Goal: Task Accomplishment & Management: Manage account settings

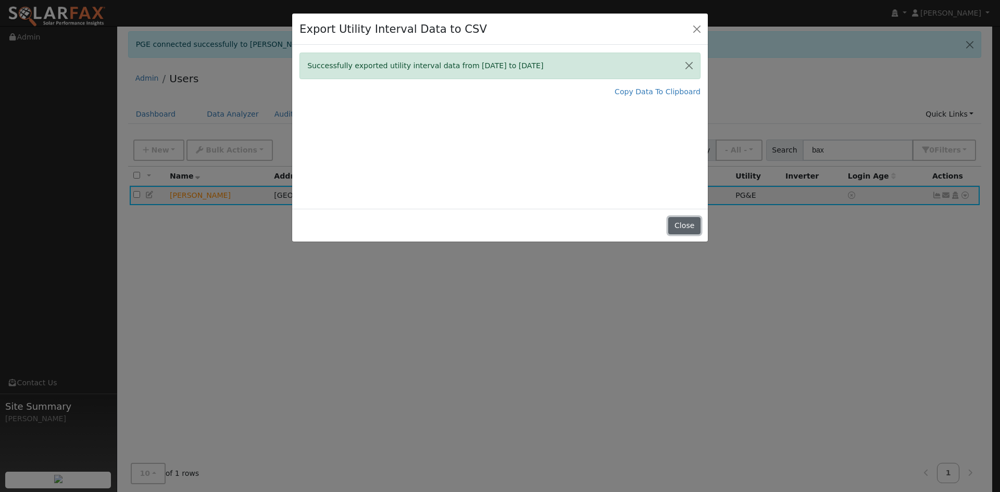
click at [685, 230] on button "Close" at bounding box center [684, 226] width 32 height 18
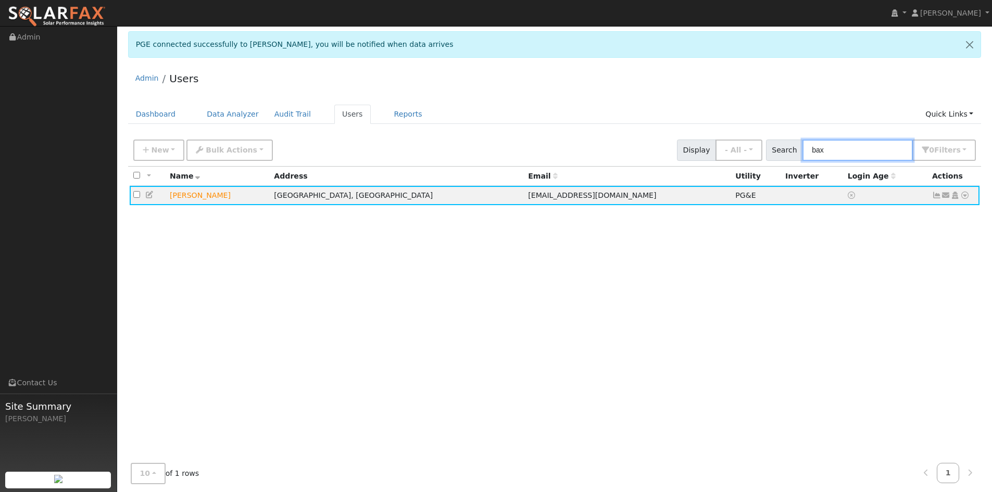
drag, startPoint x: 843, startPoint y: 148, endPoint x: 796, endPoint y: 148, distance: 47.4
click at [796, 145] on div "Search bax 0 Filter s My accounts Role Show - All - Show Leads Admin Billing Ad…" at bounding box center [871, 150] width 210 height 21
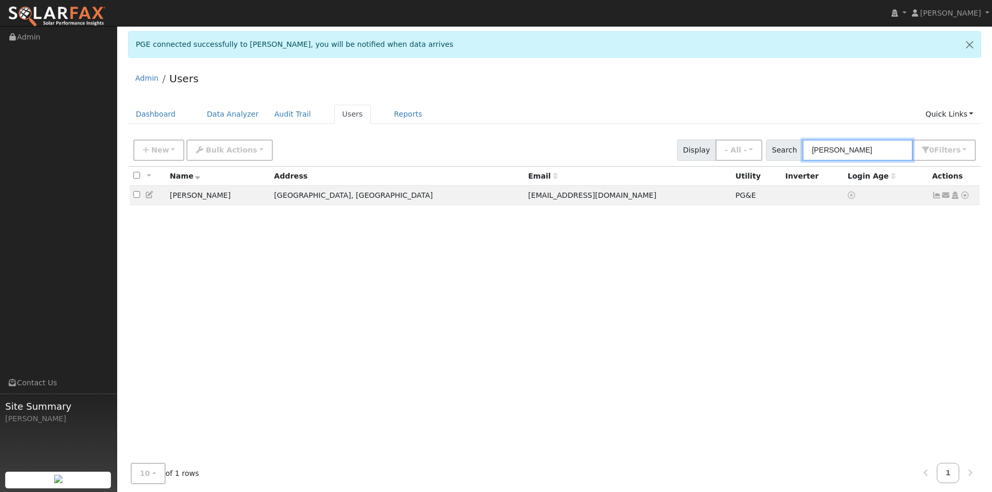
type input "[PERSON_NAME]"
click at [144, 146] on icon "button" at bounding box center [146, 149] width 6 height 7
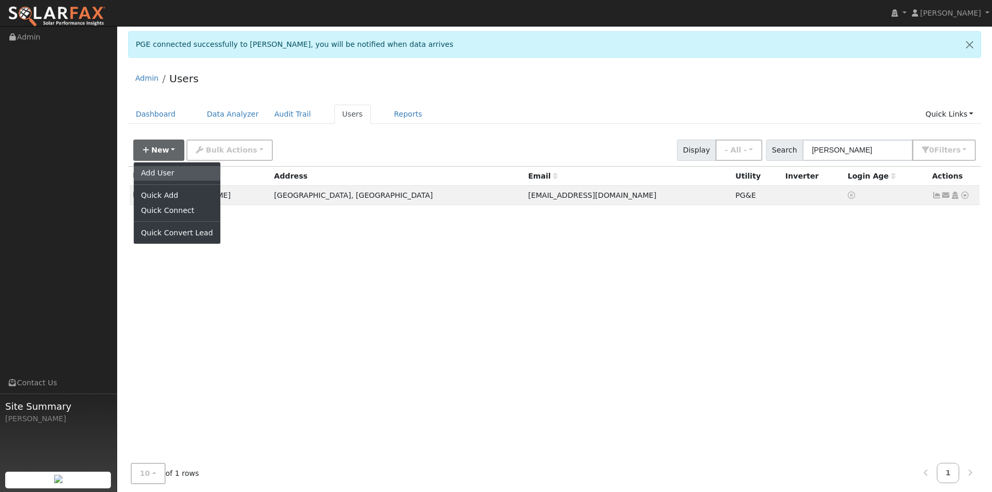
click at [168, 168] on link "Add User" at bounding box center [177, 173] width 86 height 15
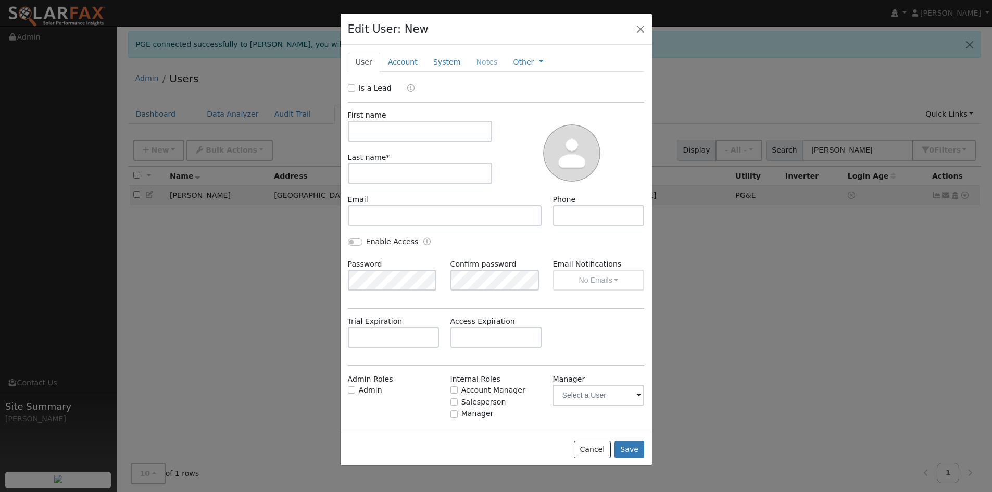
click at [385, 120] on div "First name" at bounding box center [420, 126] width 156 height 32
click at [386, 127] on input "text" at bounding box center [420, 131] width 145 height 21
click at [348, 86] on input "Is a Lead" at bounding box center [351, 87] width 7 height 7
checkbox input "true"
click at [365, 130] on input "text" at bounding box center [420, 131] width 145 height 21
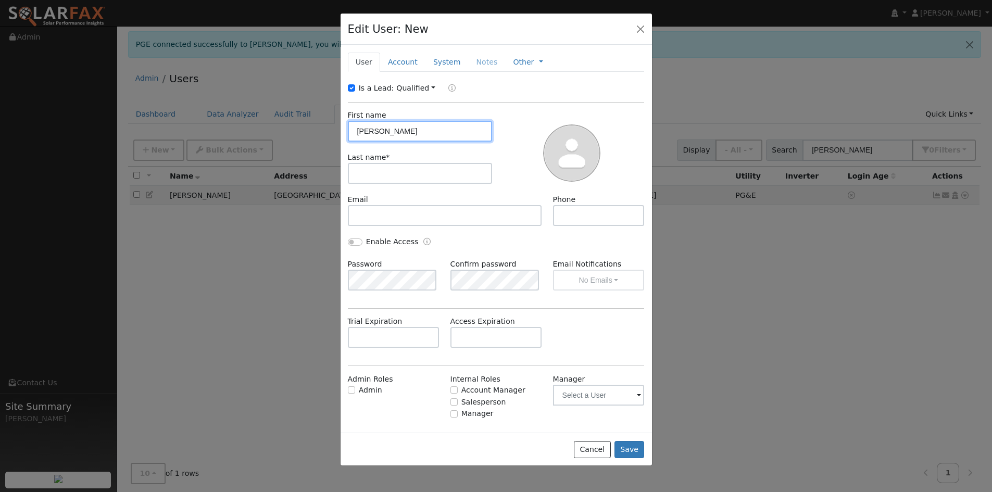
type input "[PERSON_NAME]"
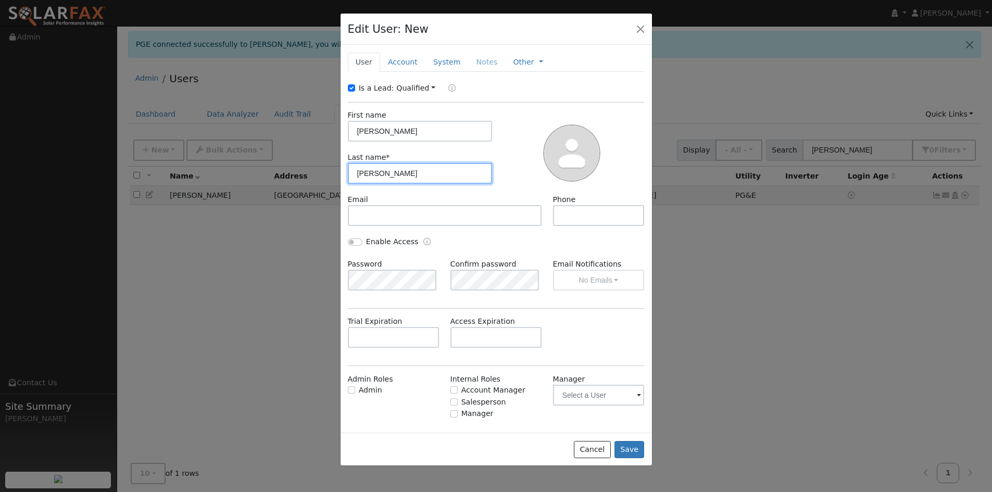
type input "[PERSON_NAME]"
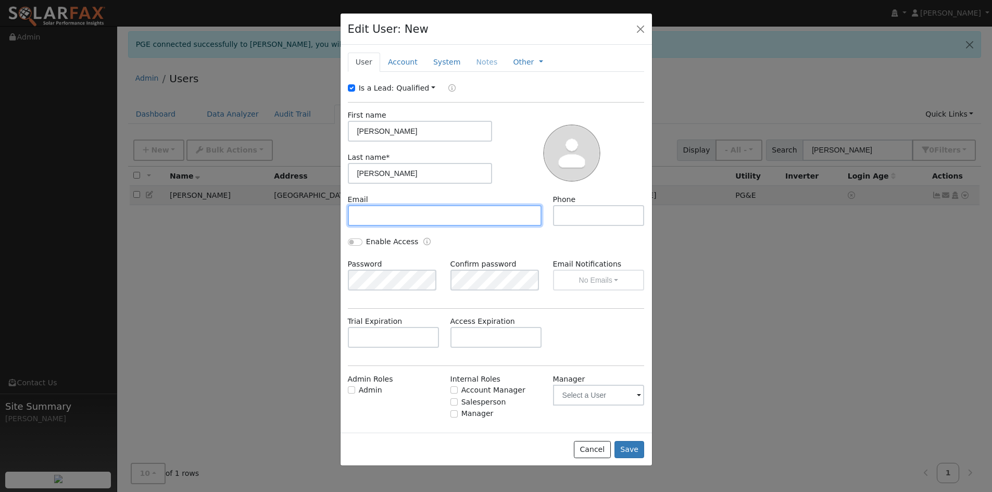
click at [400, 222] on input "text" at bounding box center [445, 215] width 194 height 21
click at [414, 213] on input "text" at bounding box center [445, 215] width 194 height 21
paste input "[EMAIL_ADDRESS][DOMAIN_NAME]"
type input "[EMAIL_ADDRESS][DOMAIN_NAME]"
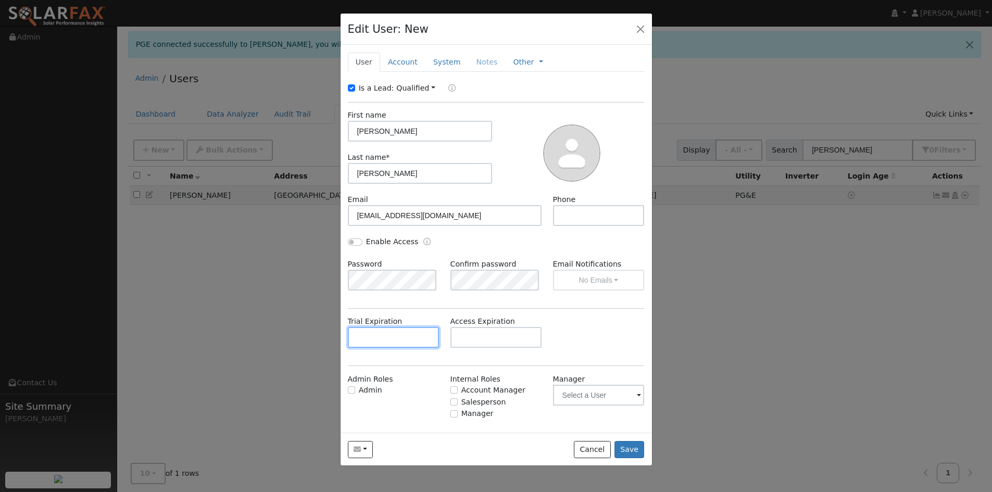
click at [371, 337] on input "text" at bounding box center [394, 337] width 92 height 21
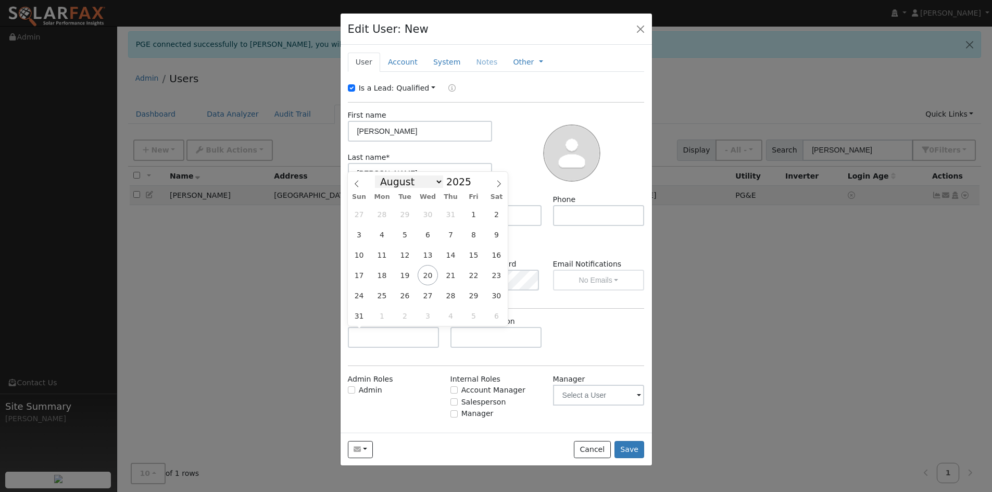
click at [413, 179] on select "January February March April May June July August September October November De…" at bounding box center [409, 181] width 68 height 12
select select "9"
click at [383, 175] on select "January February March April May June July August September October November De…" at bounding box center [409, 181] width 68 height 12
drag, startPoint x: 408, startPoint y: 257, endPoint x: 411, endPoint y: 269, distance: 12.4
click at [407, 257] on span "14" at bounding box center [405, 255] width 20 height 20
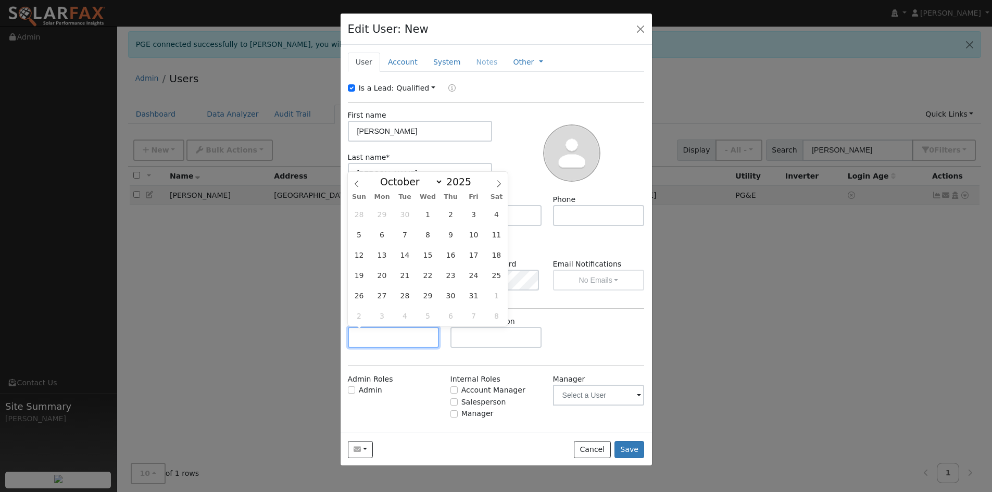
type input "[DATE]"
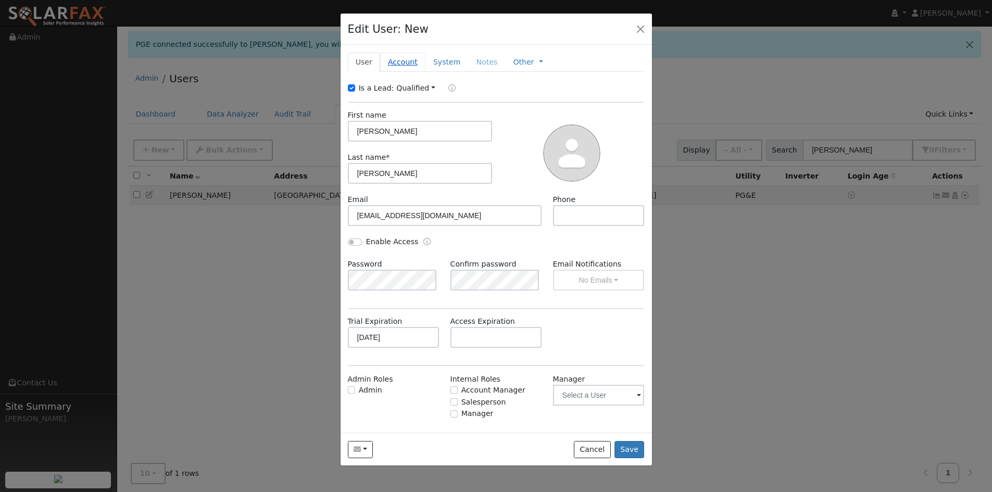
click at [393, 60] on link "Account" at bounding box center [402, 62] width 45 height 19
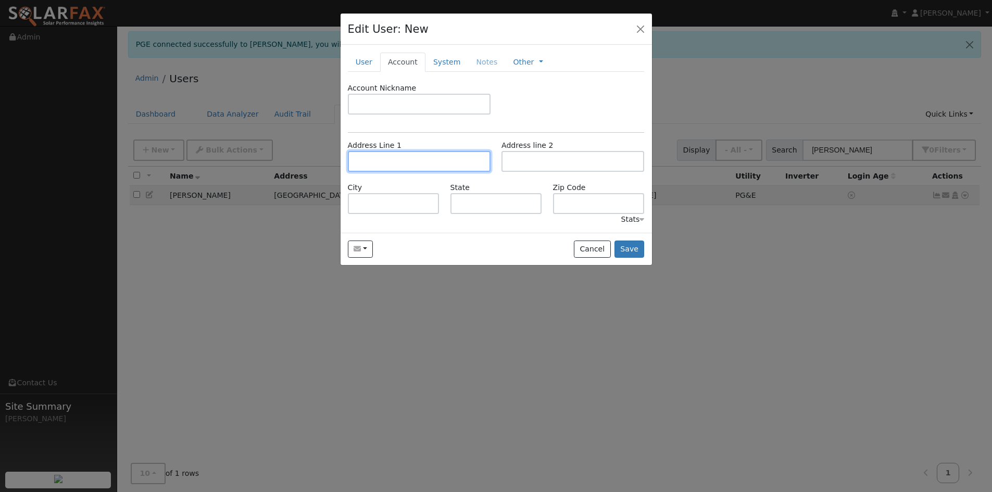
click at [434, 156] on input "text" at bounding box center [419, 161] width 143 height 21
click at [371, 162] on input "text" at bounding box center [419, 161] width 143 height 21
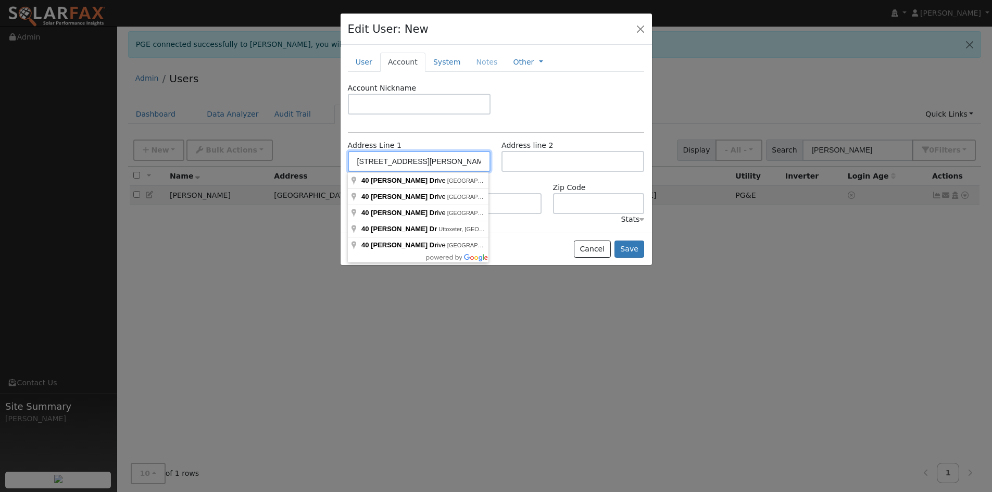
type input "[STREET_ADDRESS][PERSON_NAME]"
type input "[GEOGRAPHIC_DATA][PERSON_NAME]"
type input "CA"
type input "94901"
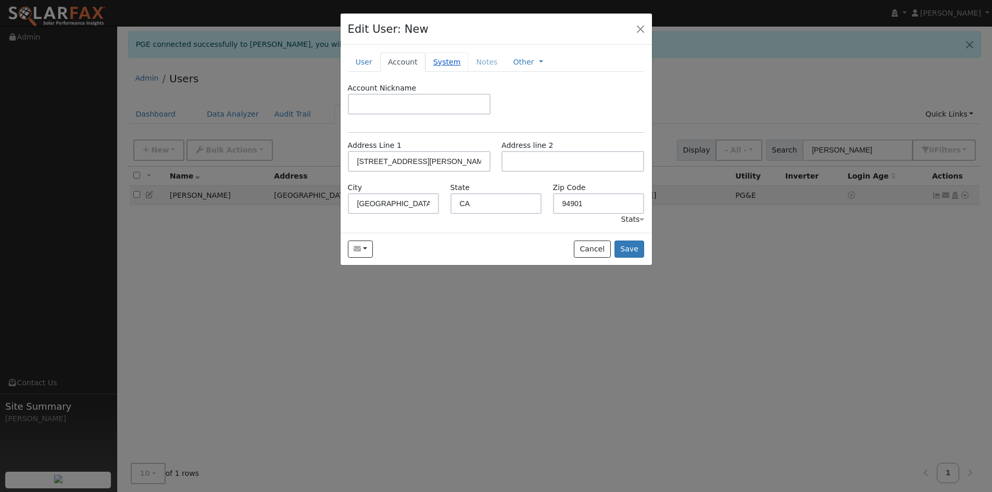
click at [439, 66] on link "System" at bounding box center [446, 62] width 43 height 19
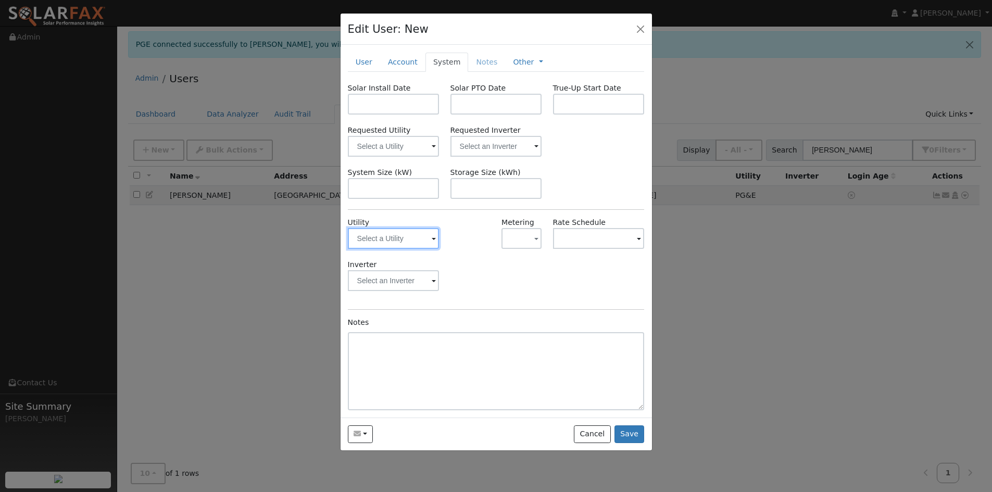
drag, startPoint x: 420, startPoint y: 231, endPoint x: 430, endPoint y: 242, distance: 14.4
click at [419, 232] on input "text" at bounding box center [394, 238] width 92 height 21
click at [429, 241] on img at bounding box center [426, 238] width 26 height 20
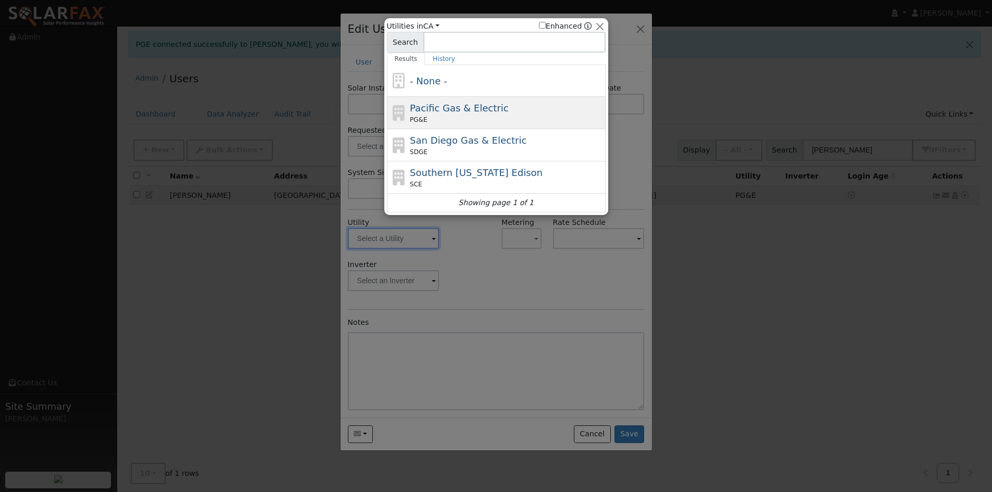
click at [469, 120] on div "PG&E" at bounding box center [506, 119] width 193 height 9
type input "PG&E"
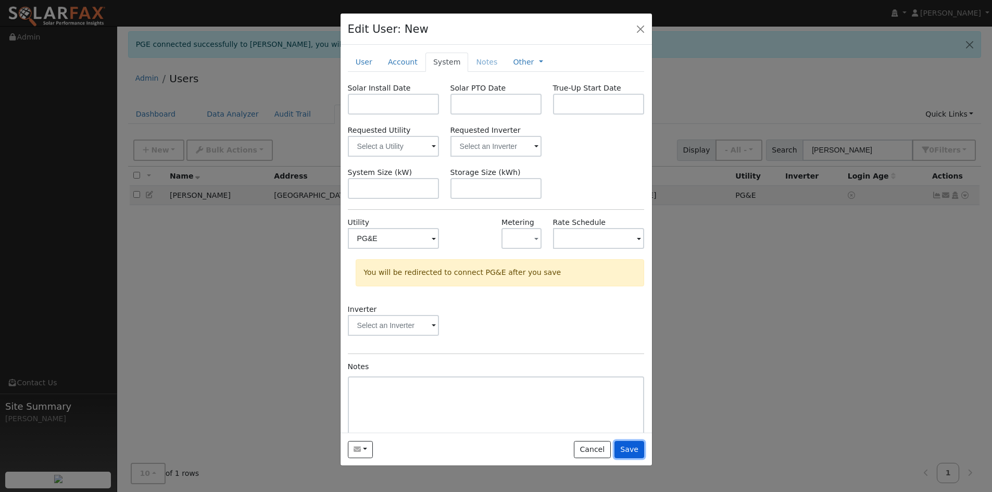
click at [636, 448] on button "Save" at bounding box center [629, 450] width 30 height 18
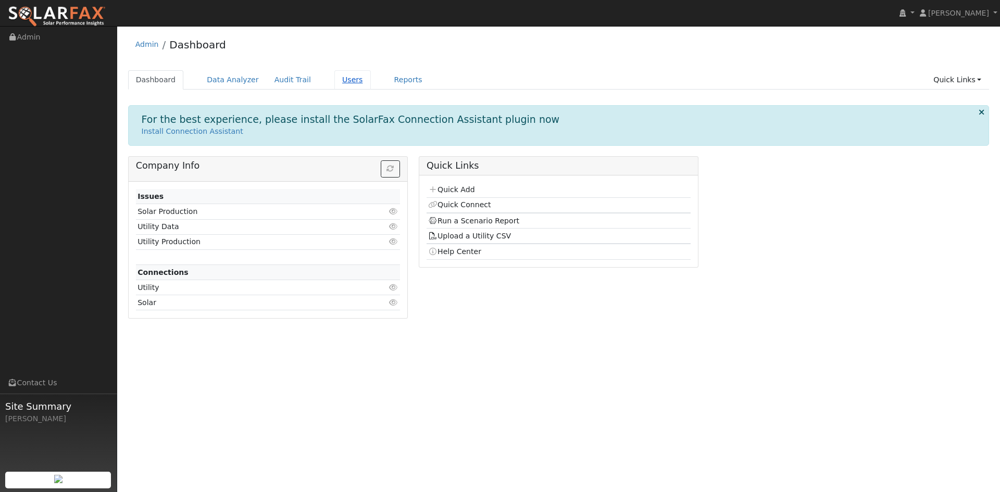
click at [342, 82] on link "Users" at bounding box center [352, 79] width 36 height 19
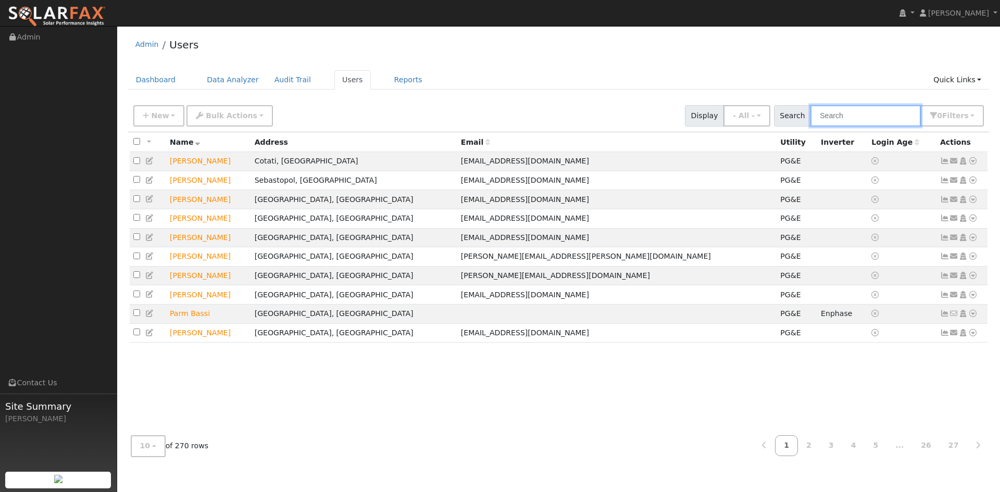
click at [863, 121] on input "text" at bounding box center [865, 115] width 110 height 21
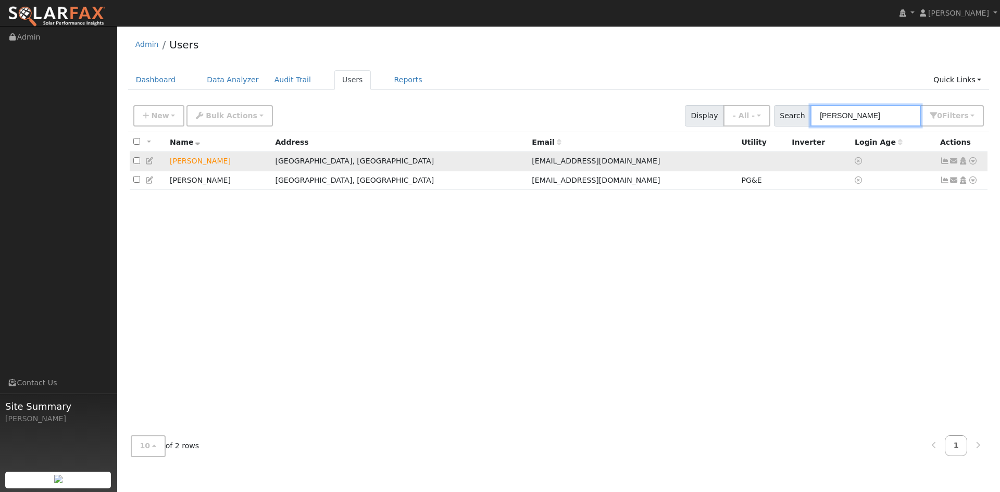
type input "[PERSON_NAME]"
click at [148, 159] on icon at bounding box center [149, 160] width 9 height 7
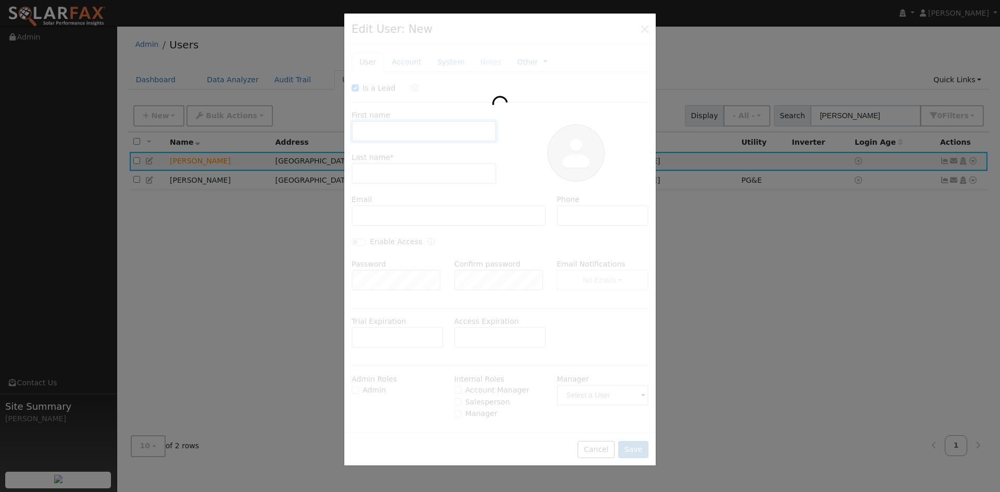
type input "[DATE]"
checkbox input "true"
type input "[PERSON_NAME]"
type input "[EMAIL_ADDRESS][DOMAIN_NAME]"
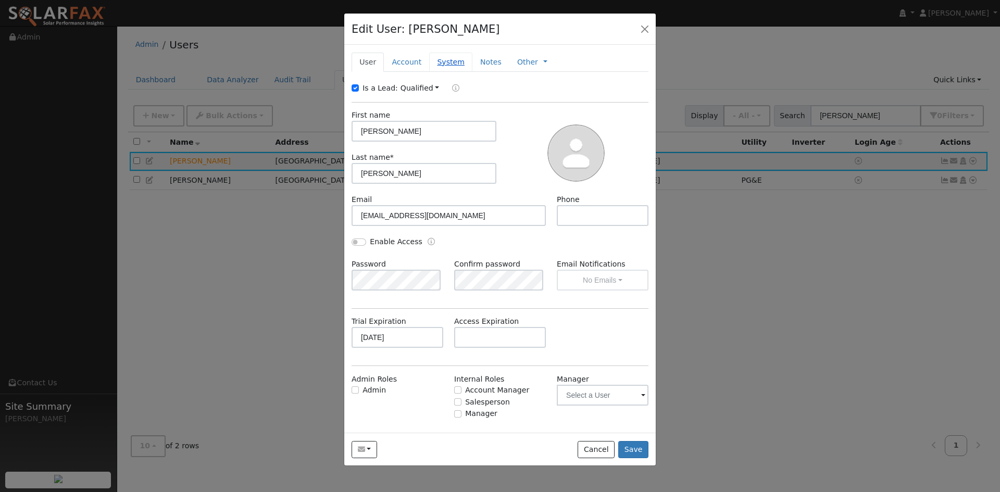
click at [446, 59] on link "System" at bounding box center [450, 62] width 43 height 19
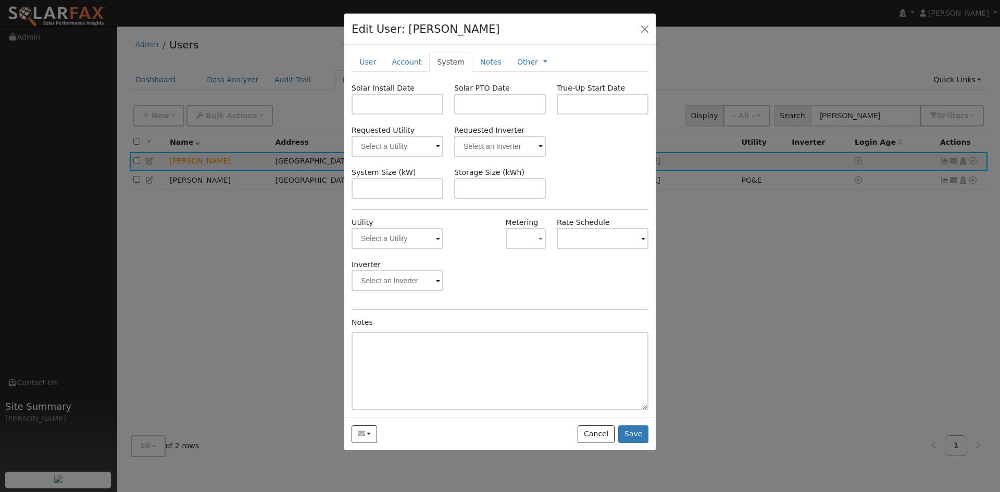
click at [437, 241] on span at bounding box center [438, 239] width 4 height 12
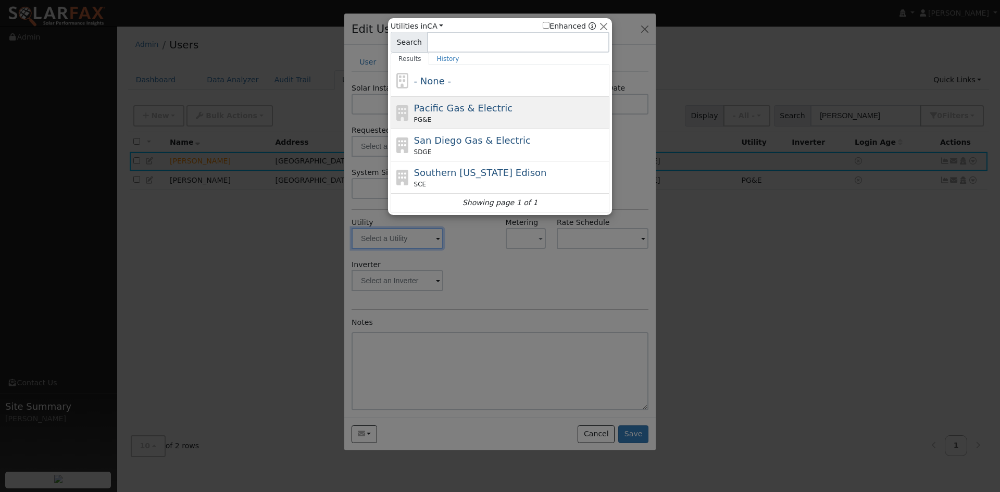
click at [461, 115] on div "Pacific Gas & Electric PG&E" at bounding box center [510, 112] width 193 height 23
type input "PG&E"
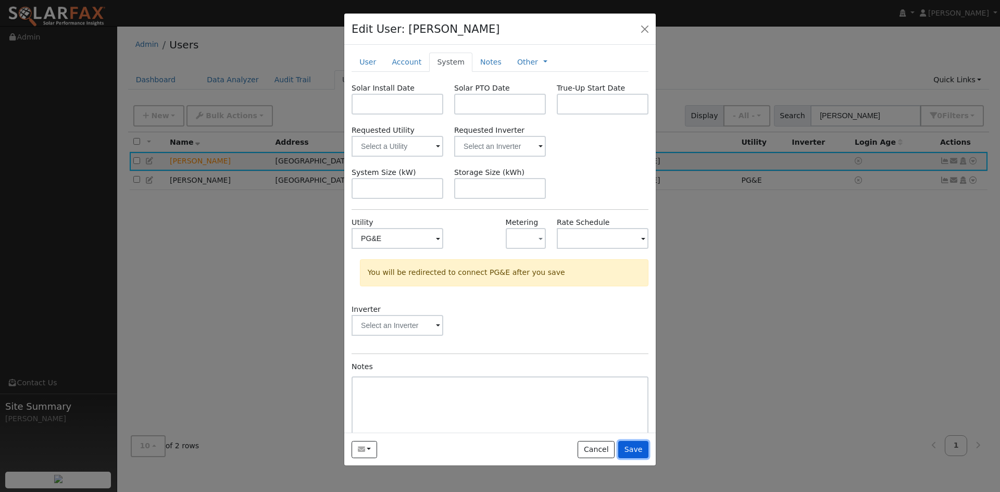
click at [637, 448] on button "Save" at bounding box center [633, 450] width 30 height 18
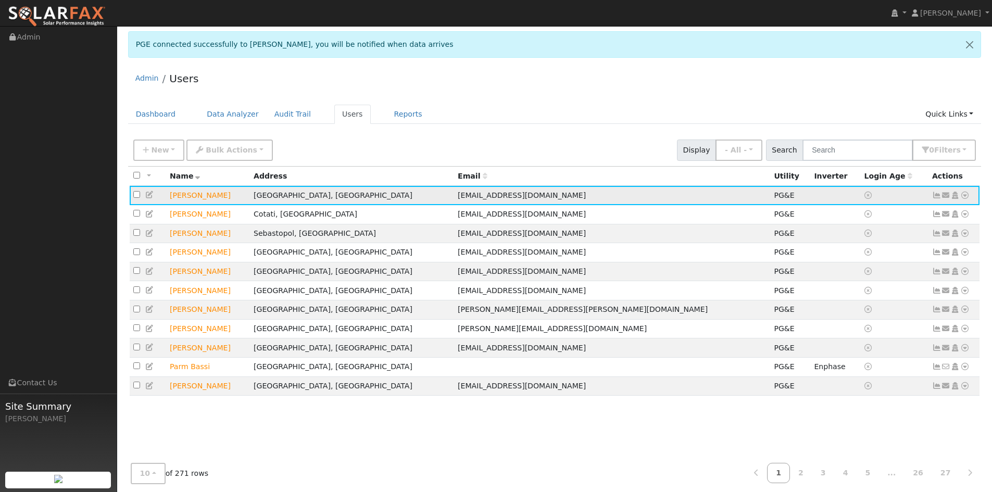
click at [966, 196] on icon at bounding box center [964, 195] width 9 height 7
click at [0, 0] on link "Export to CSV" at bounding box center [0, 0] width 0 height 0
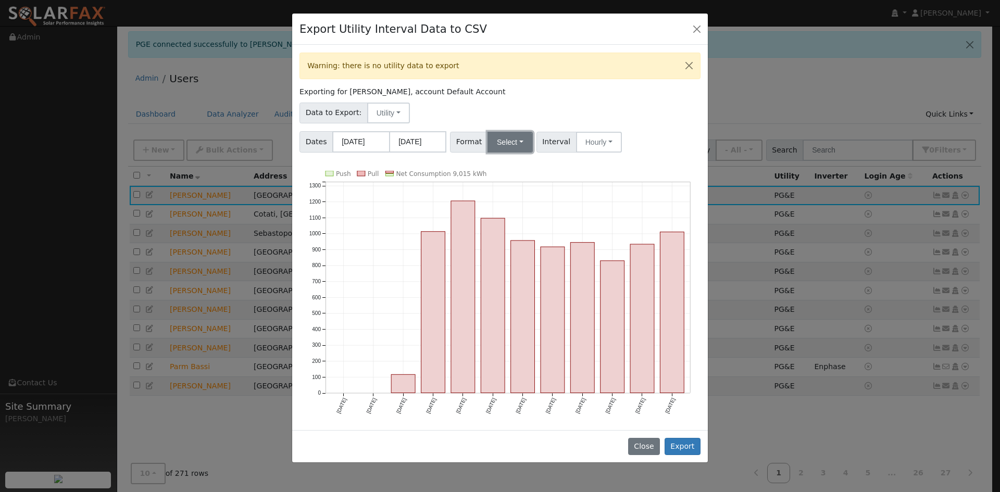
click at [510, 142] on button "Select" at bounding box center [509, 142] width 45 height 21
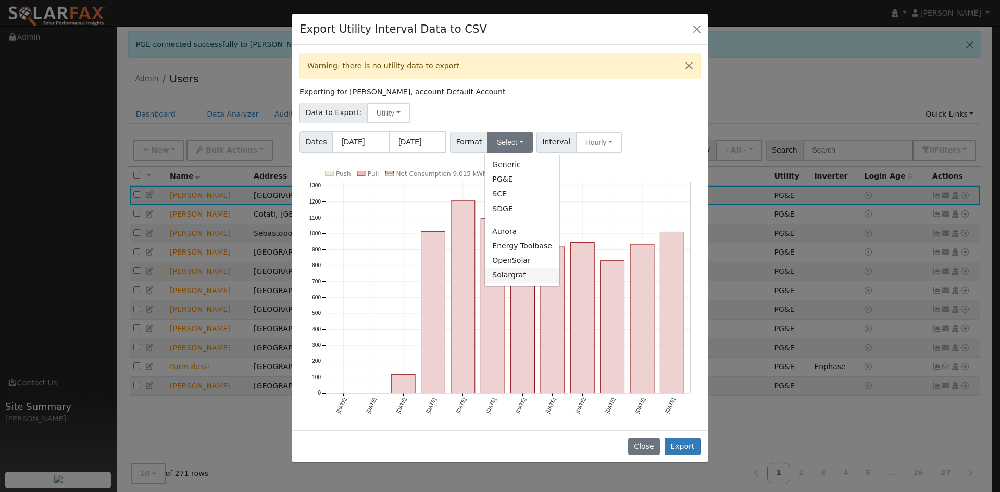
click at [514, 272] on link "Solargraf" at bounding box center [522, 275] width 74 height 15
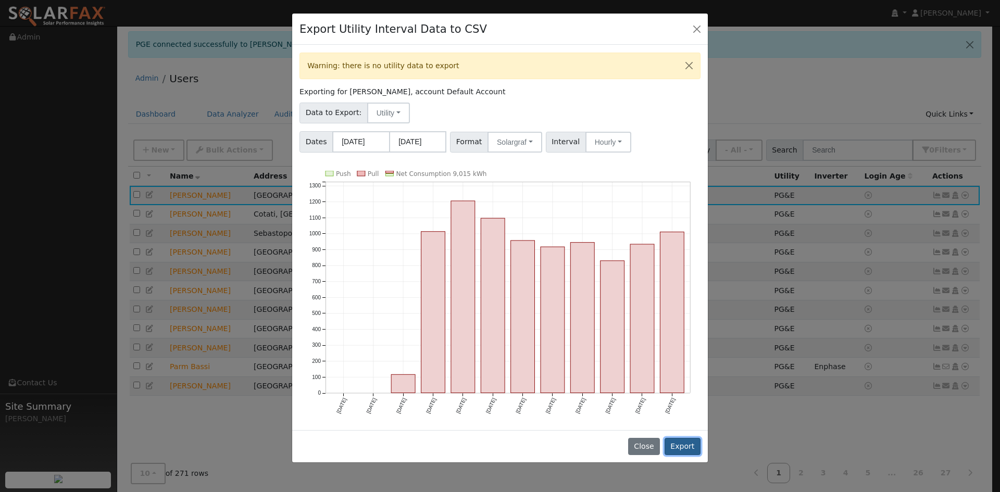
drag, startPoint x: 685, startPoint y: 442, endPoint x: 638, endPoint y: 443, distance: 46.9
click at [684, 441] on button "Export" at bounding box center [682, 447] width 36 height 18
